Goal: Task Accomplishment & Management: Manage account settings

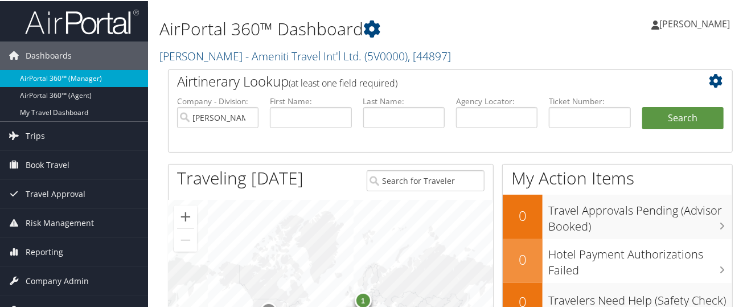
click at [129, 72] on link "AirPortal 360™ (Manager)" at bounding box center [74, 77] width 148 height 17
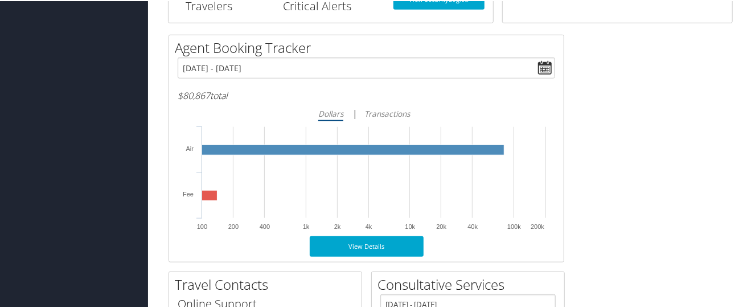
scroll to position [547, 0]
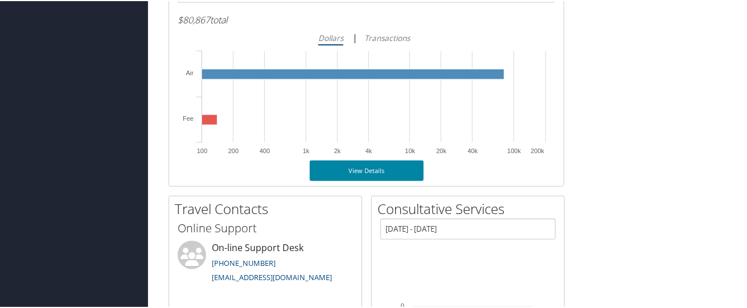
click at [380, 180] on link "View Details" at bounding box center [367, 169] width 114 height 20
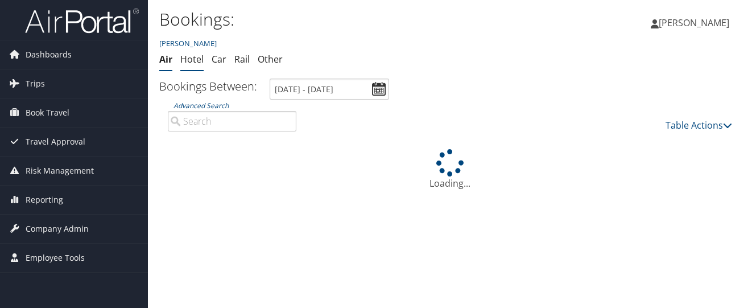
click at [198, 65] on link "Hotel" at bounding box center [191, 59] width 23 height 13
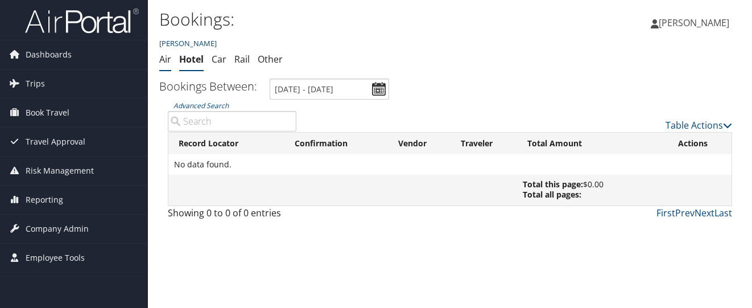
click at [164, 65] on link "Air" at bounding box center [165, 59] width 12 height 13
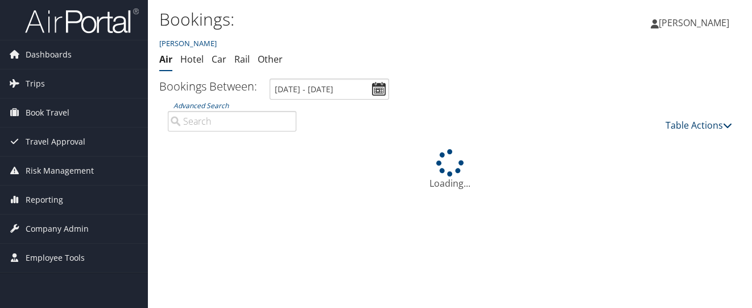
click at [723, 130] on icon at bounding box center [727, 125] width 9 height 9
click at [522, 75] on div at bounding box center [376, 154] width 752 height 308
click at [62, 49] on span "Dashboards" at bounding box center [49, 54] width 46 height 28
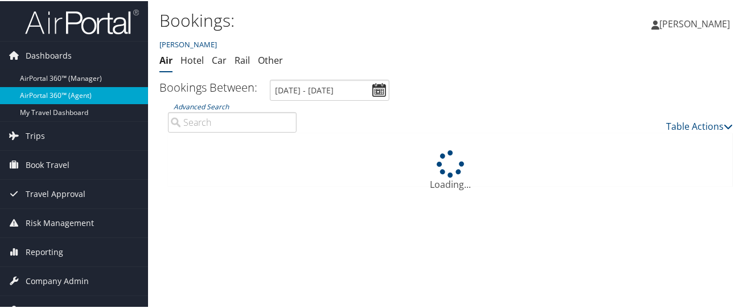
click at [123, 89] on link "AirPortal 360™ (Agent)" at bounding box center [74, 94] width 148 height 17
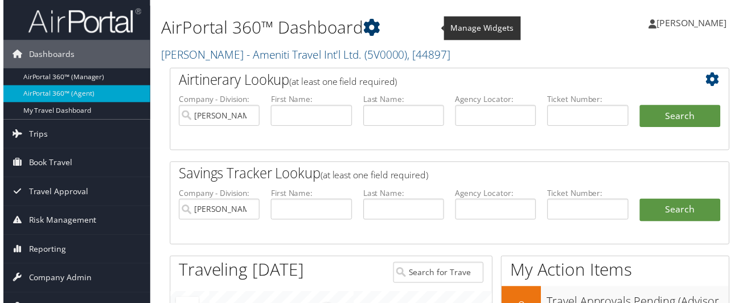
click at [380, 31] on icon at bounding box center [371, 27] width 17 height 17
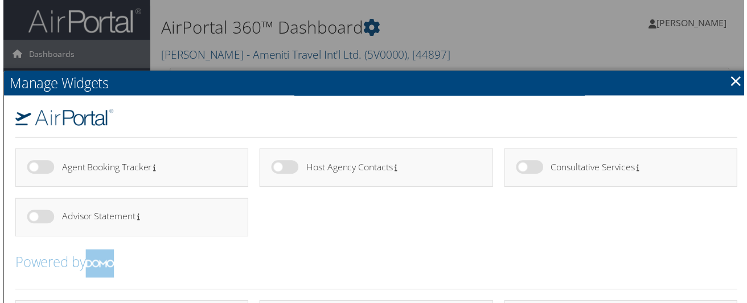
click at [732, 87] on link "×" at bounding box center [738, 80] width 13 height 23
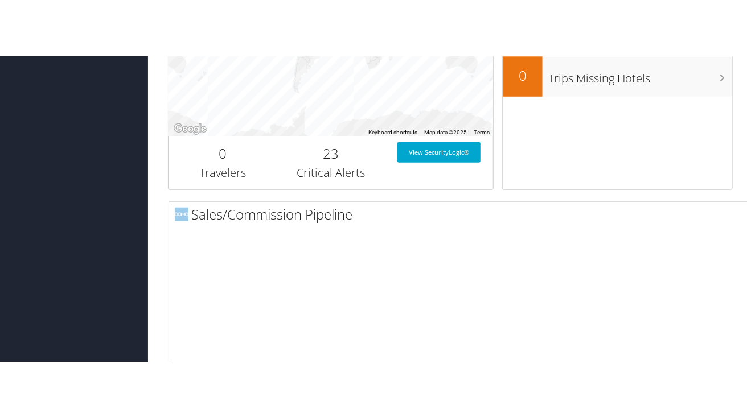
scroll to position [531, 0]
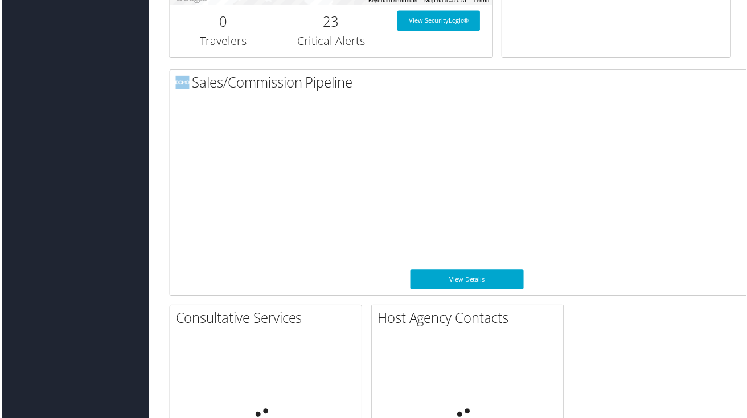
click at [742, 302] on div "AirPortal 360™ Dashboard Vince Ayarza - Ameniti Travel Int'l Ltd. ( 5V0000 ) , …" at bounding box center [450, 242] width 604 height 1547
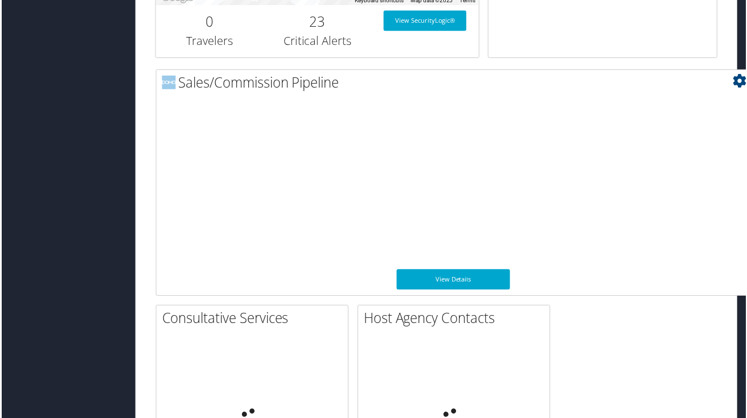
click at [735, 88] on icon at bounding box center [741, 81] width 14 height 14
click at [620, 151] on link "Large" at bounding box center [673, 140] width 150 height 19
click at [447, 291] on link "View Details" at bounding box center [454, 280] width 114 height 20
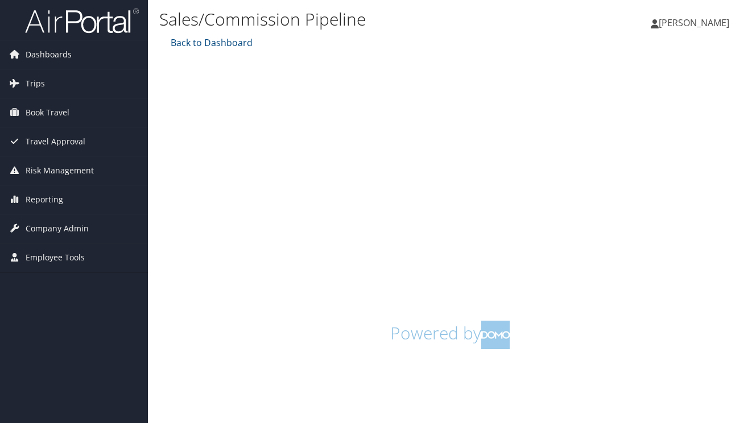
click at [682, 25] on span "[PERSON_NAME]" at bounding box center [694, 23] width 71 height 13
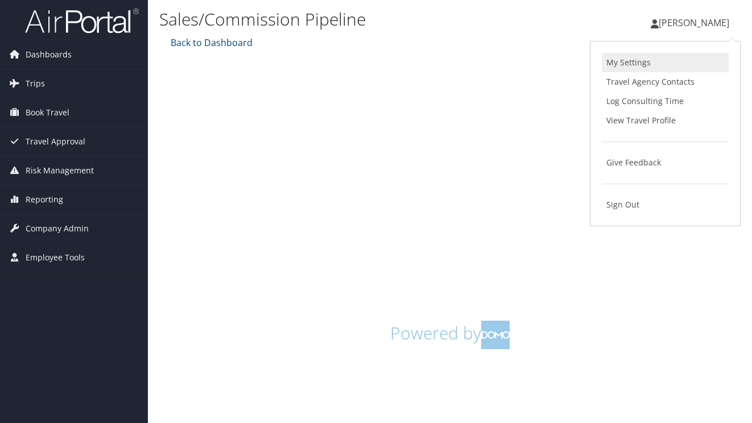
click at [656, 64] on link "My Settings" at bounding box center [665, 62] width 127 height 19
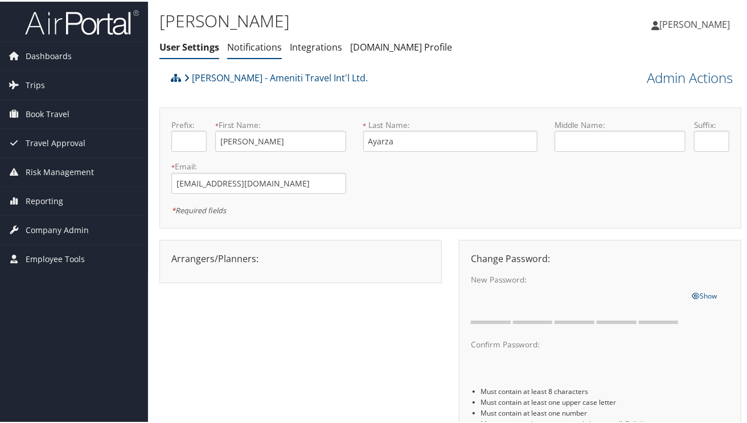
click at [278, 52] on link "Notifications" at bounding box center [254, 45] width 55 height 13
click at [282, 52] on link "Notifications" at bounding box center [254, 45] width 55 height 13
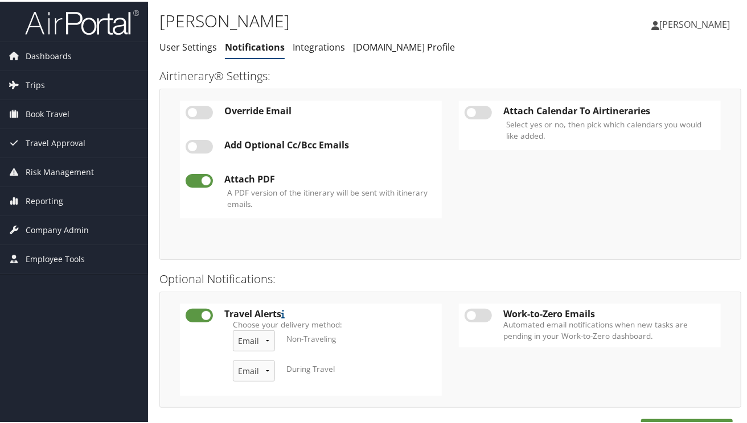
click at [490, 118] on label at bounding box center [477, 111] width 27 height 14
click at [477, 117] on input "checkbox" at bounding box center [473, 112] width 7 height 7
checkbox input "true"
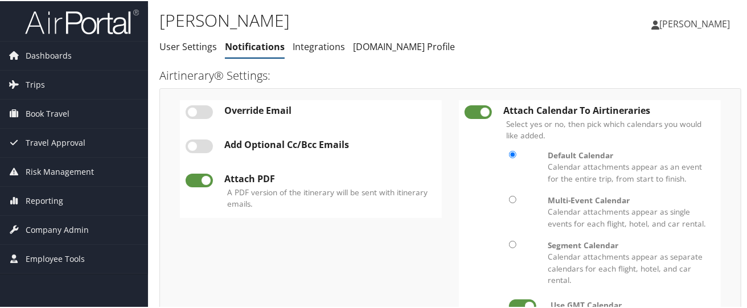
click at [698, 24] on span "[PERSON_NAME]" at bounding box center [694, 23] width 71 height 13
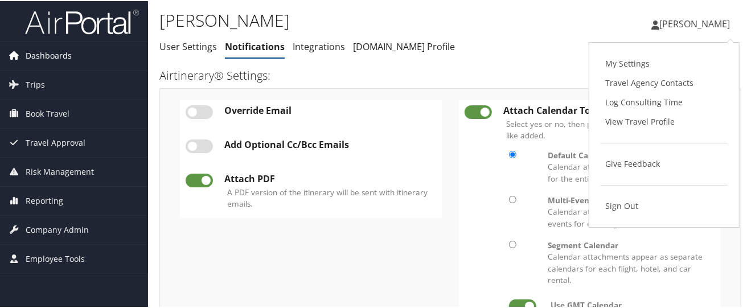
click at [72, 53] on span "Dashboards" at bounding box center [49, 54] width 46 height 28
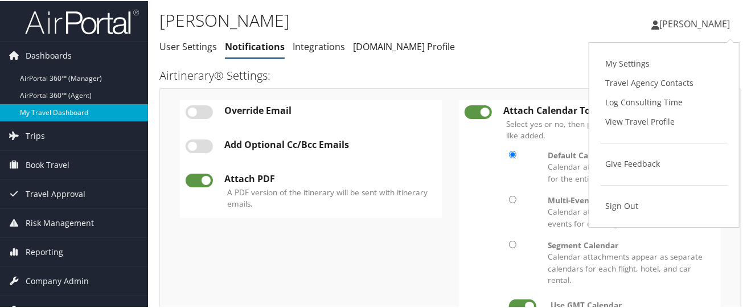
click at [105, 112] on link "My Travel Dashboard" at bounding box center [74, 111] width 148 height 17
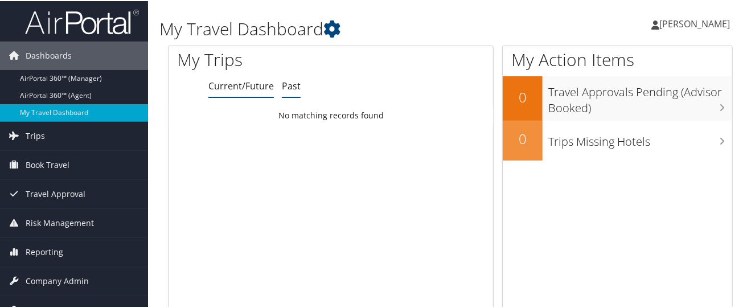
click at [300, 91] on link "Past" at bounding box center [291, 85] width 19 height 13
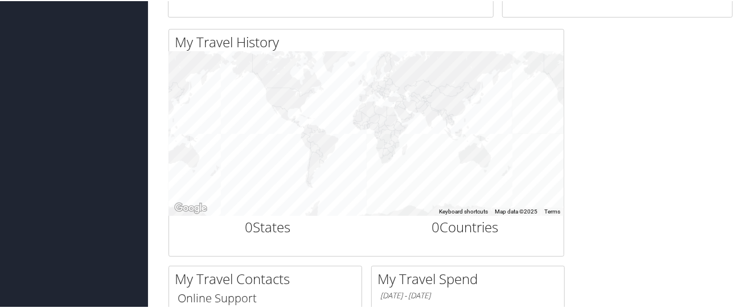
scroll to position [56, 0]
